Goal: Transaction & Acquisition: Purchase product/service

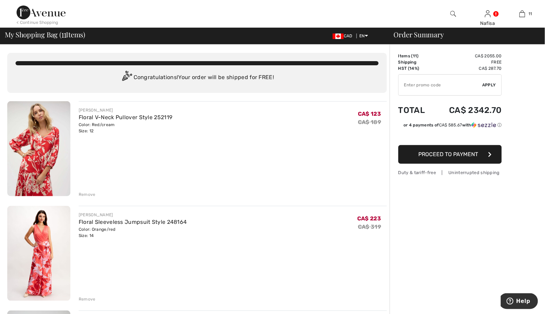
click at [438, 84] on input "TEXT" at bounding box center [441, 85] width 84 height 21
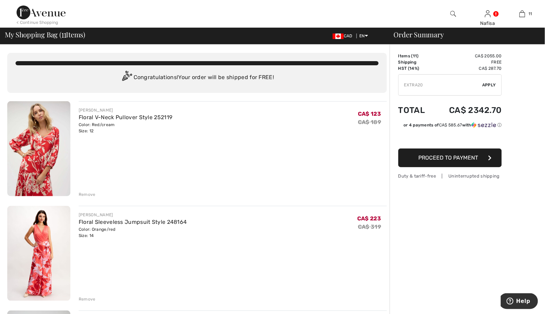
type input "EXTRA20"
click at [490, 86] on span "Apply" at bounding box center [490, 85] width 14 height 6
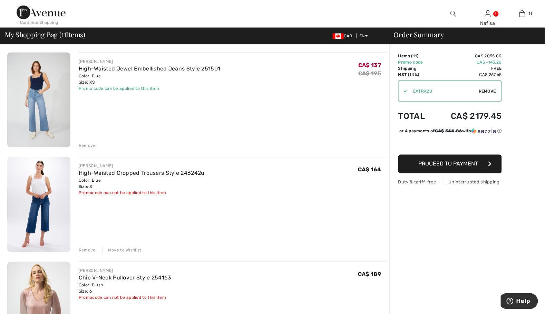
scroll to position [276, 0]
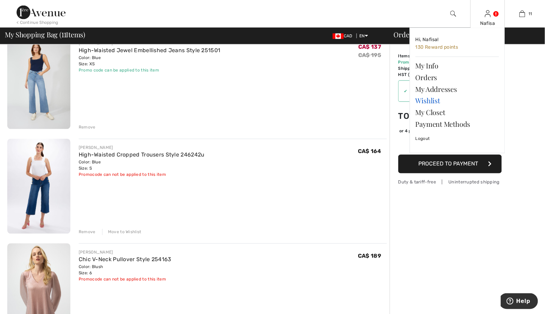
click at [427, 101] on link "Wishlist" at bounding box center [458, 101] width 84 height 12
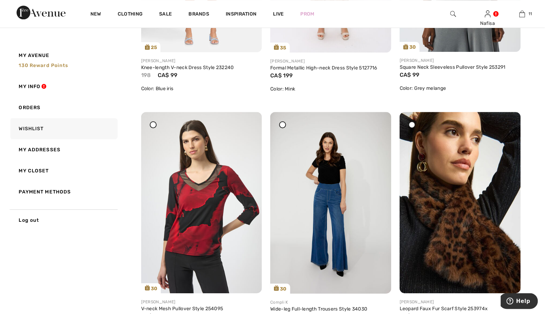
scroll to position [1216, 0]
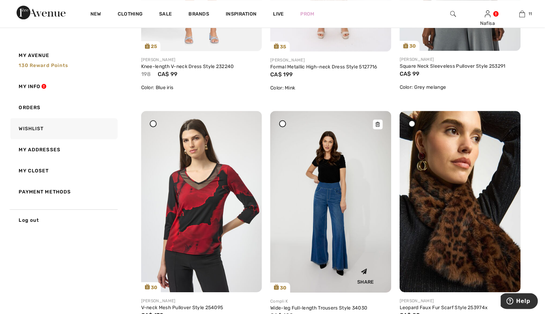
click at [335, 210] on img at bounding box center [330, 202] width 121 height 182
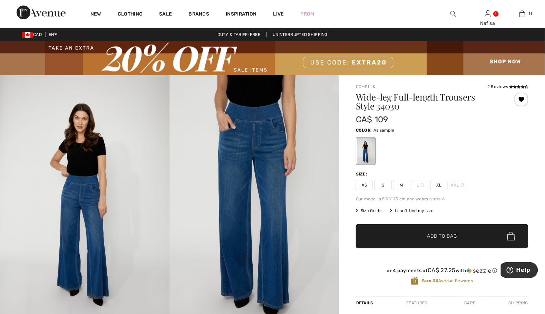
click at [435, 184] on span "XL" at bounding box center [439, 185] width 17 height 10
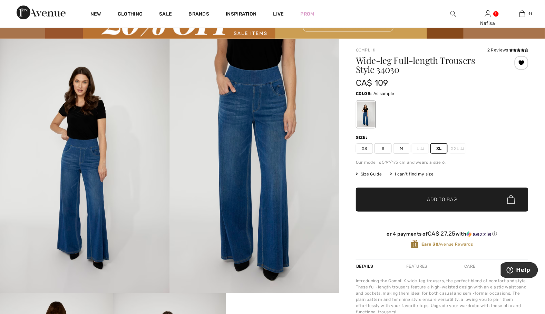
scroll to position [18, 0]
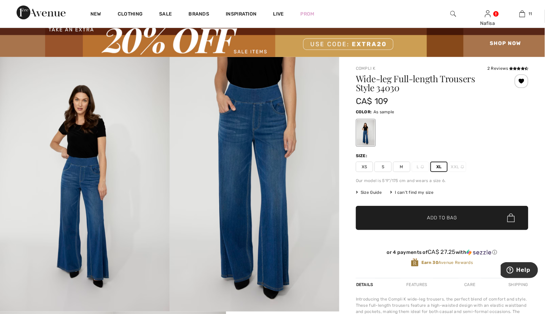
click at [422, 217] on span "✔ Added to Bag" at bounding box center [432, 217] width 42 height 7
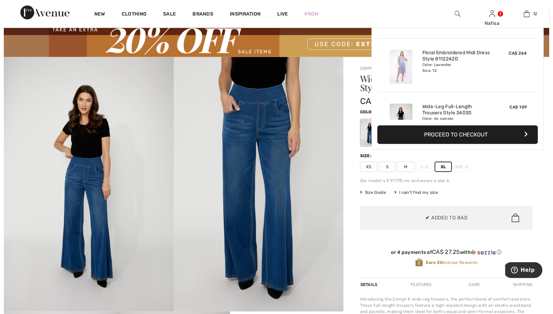
scroll to position [561, 0]
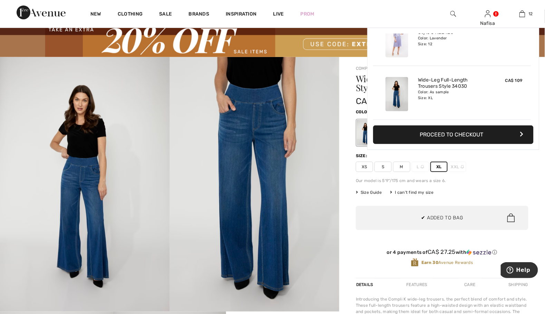
click at [245, 140] on img at bounding box center [255, 184] width 170 height 255
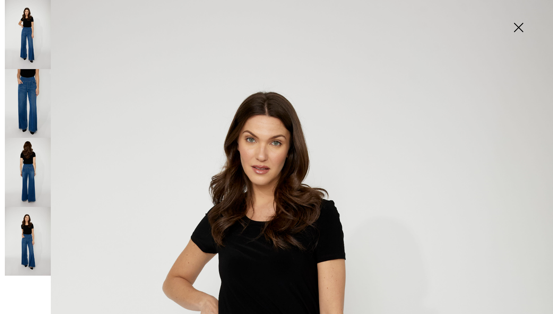
click at [29, 164] on img at bounding box center [28, 172] width 46 height 69
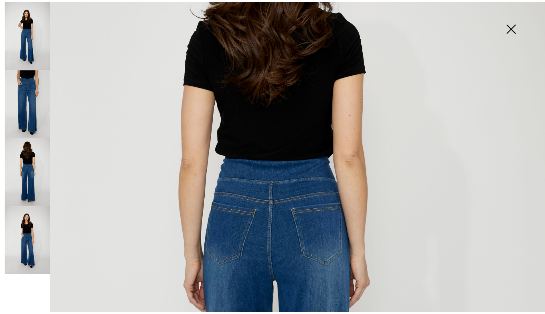
scroll to position [153, 0]
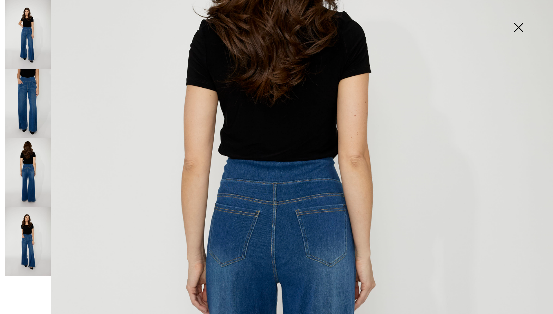
click at [41, 232] on img at bounding box center [28, 241] width 46 height 69
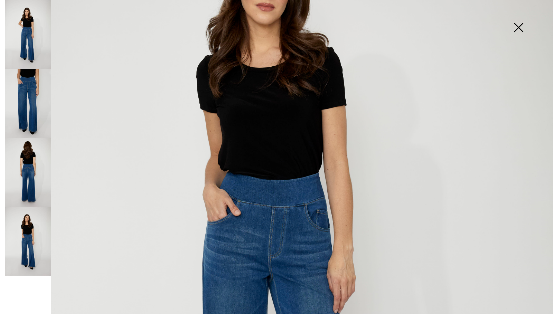
click at [521, 27] on img at bounding box center [518, 28] width 35 height 36
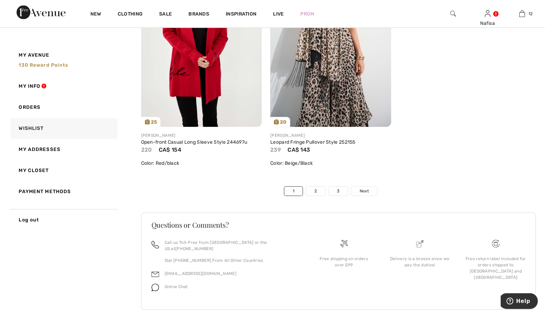
scroll to position [4055, 0]
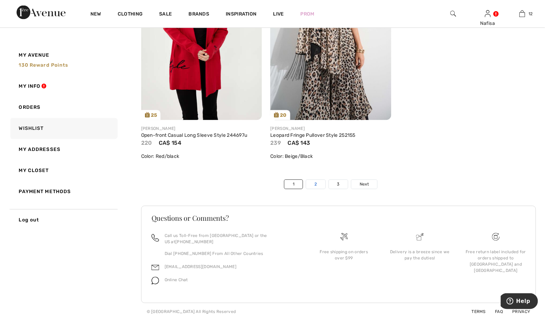
click at [314, 183] on link "2" at bounding box center [315, 184] width 19 height 9
